Goal: Information Seeking & Learning: Learn about a topic

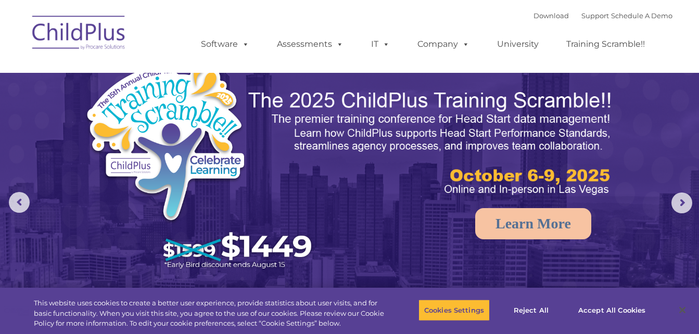
select select "MEDIUM"
click at [592, 313] on button "Accept All Cookies" at bounding box center [612, 310] width 79 height 22
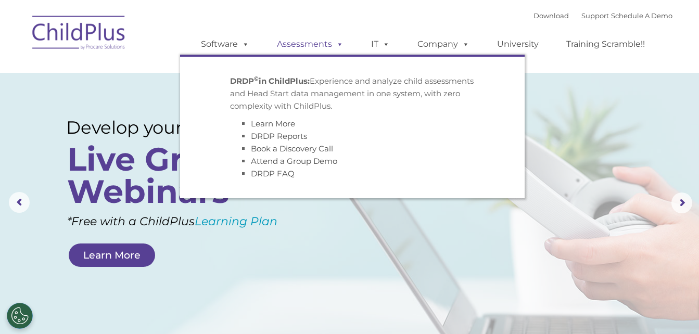
click at [306, 47] on link "Assessments" at bounding box center [310, 44] width 87 height 21
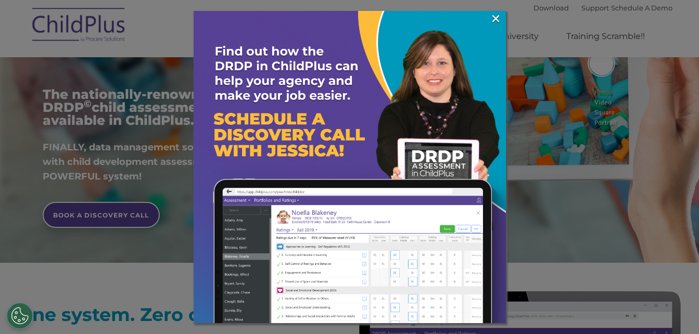
scroll to position [264, 0]
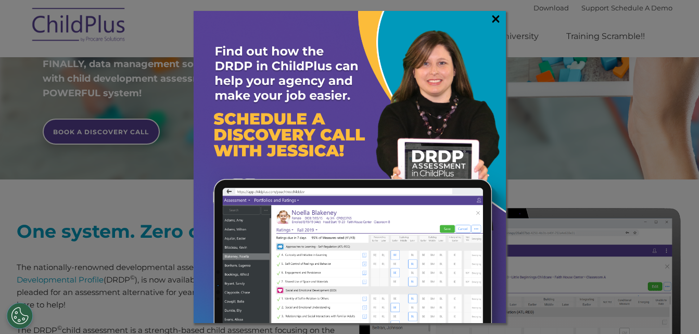
click at [496, 20] on link "×" at bounding box center [496, 19] width 12 height 10
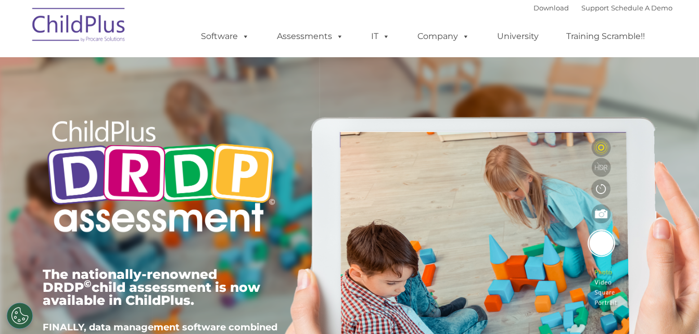
scroll to position [0, 0]
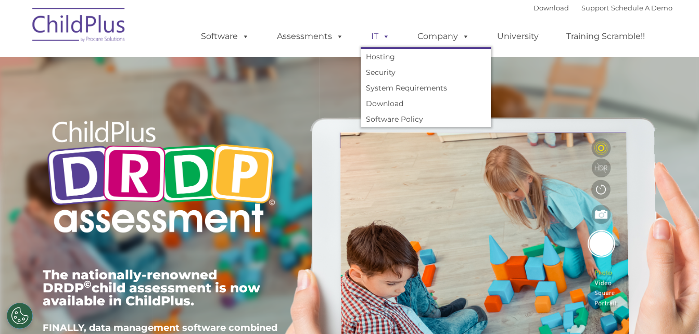
click at [379, 41] on span at bounding box center [384, 36] width 11 height 10
